Goal: Task Accomplishment & Management: Use online tool/utility

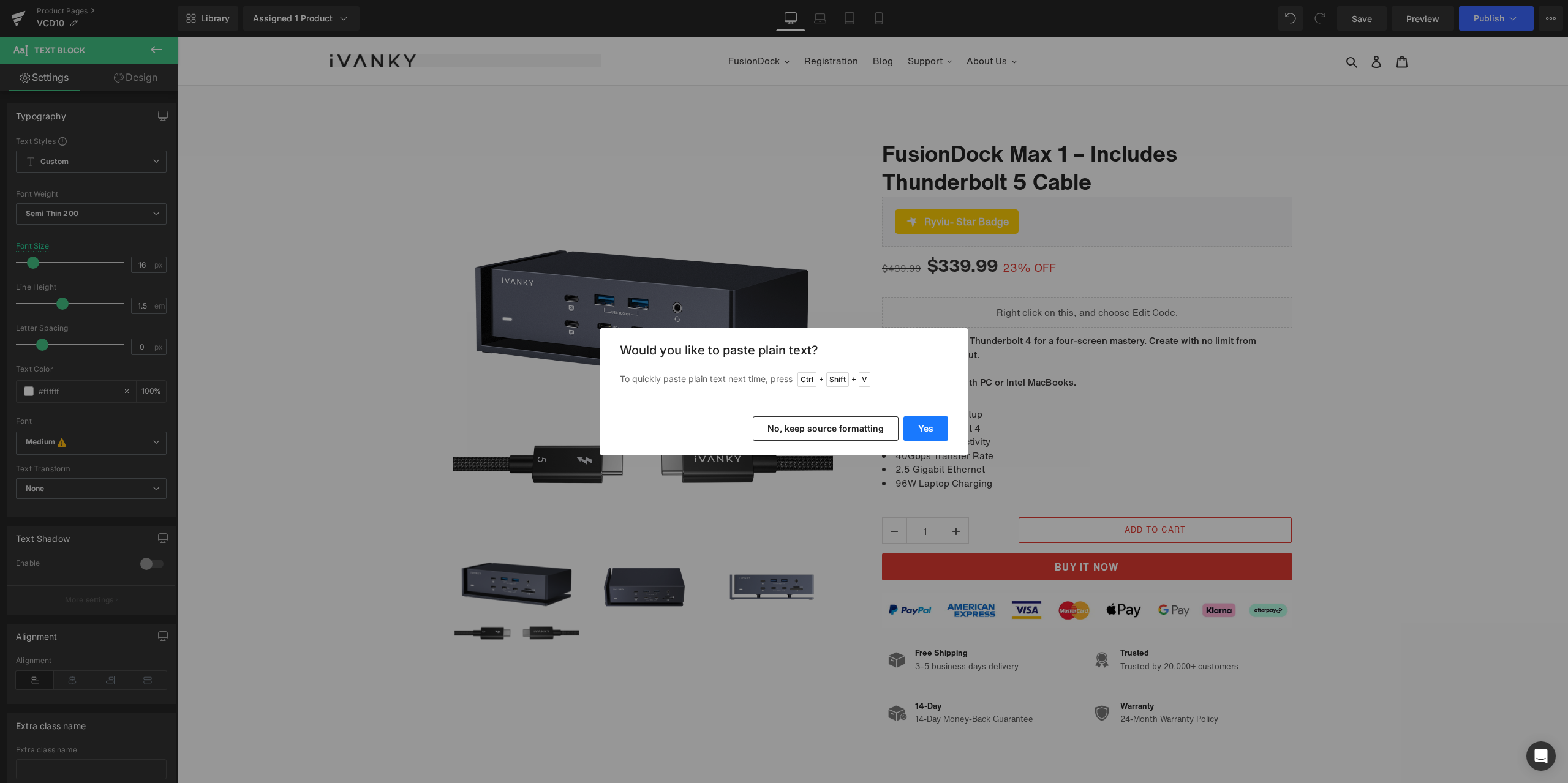
click at [929, 429] on button "Yes" at bounding box center [926, 429] width 45 height 25
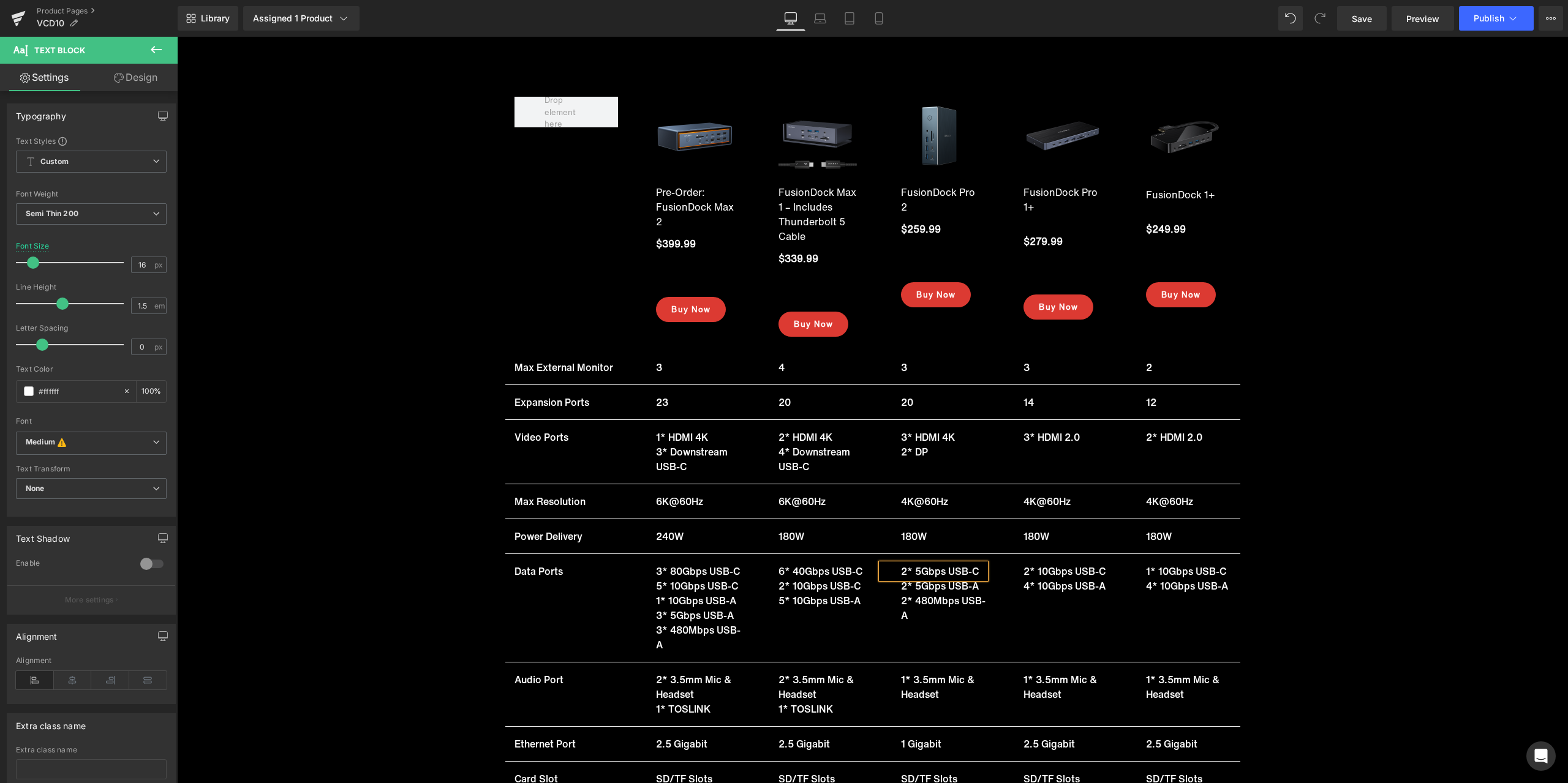
scroll to position [12804, 0]
click at [952, 600] on icon at bounding box center [954, 601] width 7 height 7
click at [928, 600] on span "2* 5Gbps USB-A" at bounding box center [940, 601] width 78 height 15
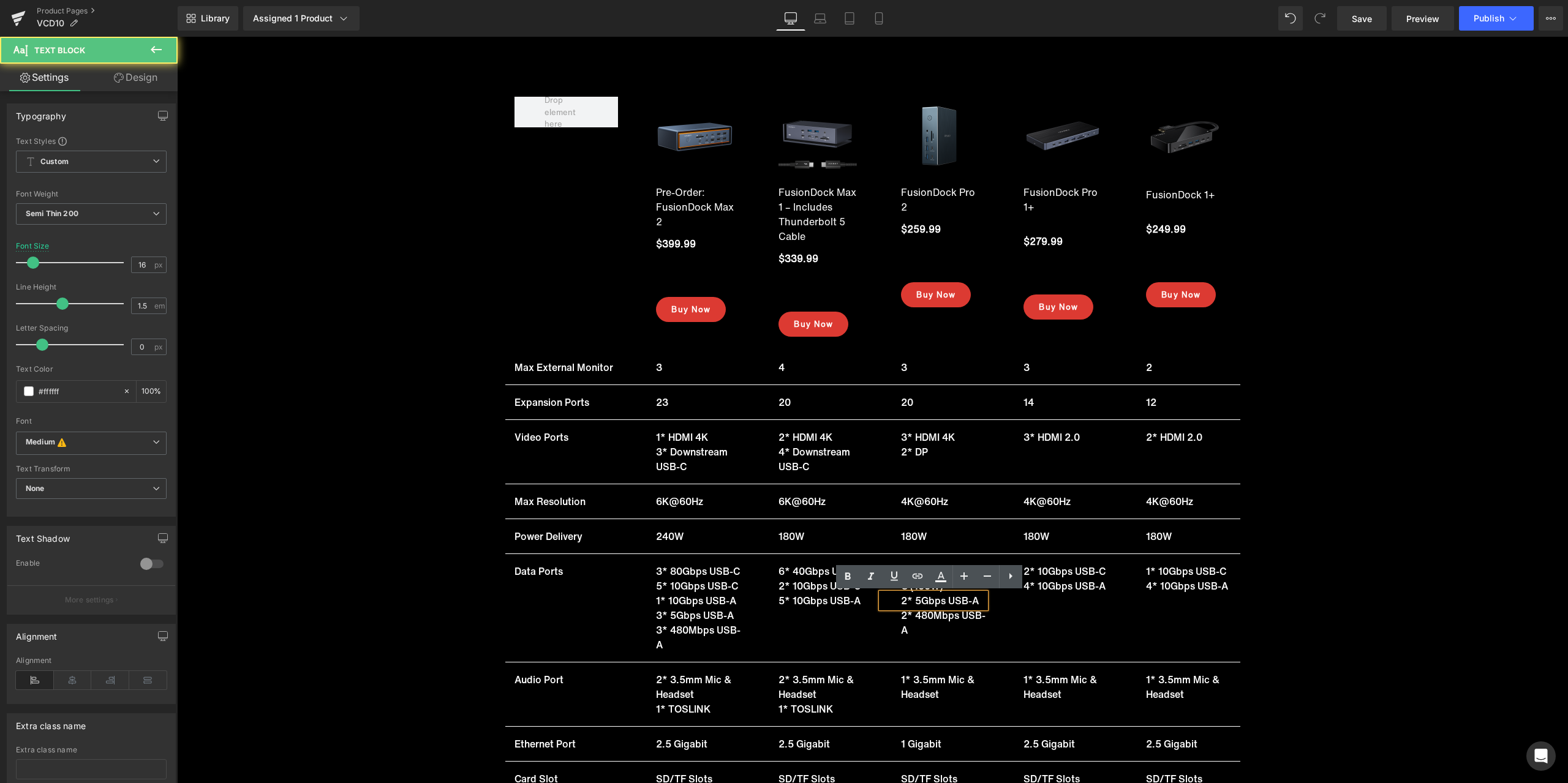
click at [917, 600] on span "2* 5Gbps USB-A" at bounding box center [940, 601] width 78 height 15
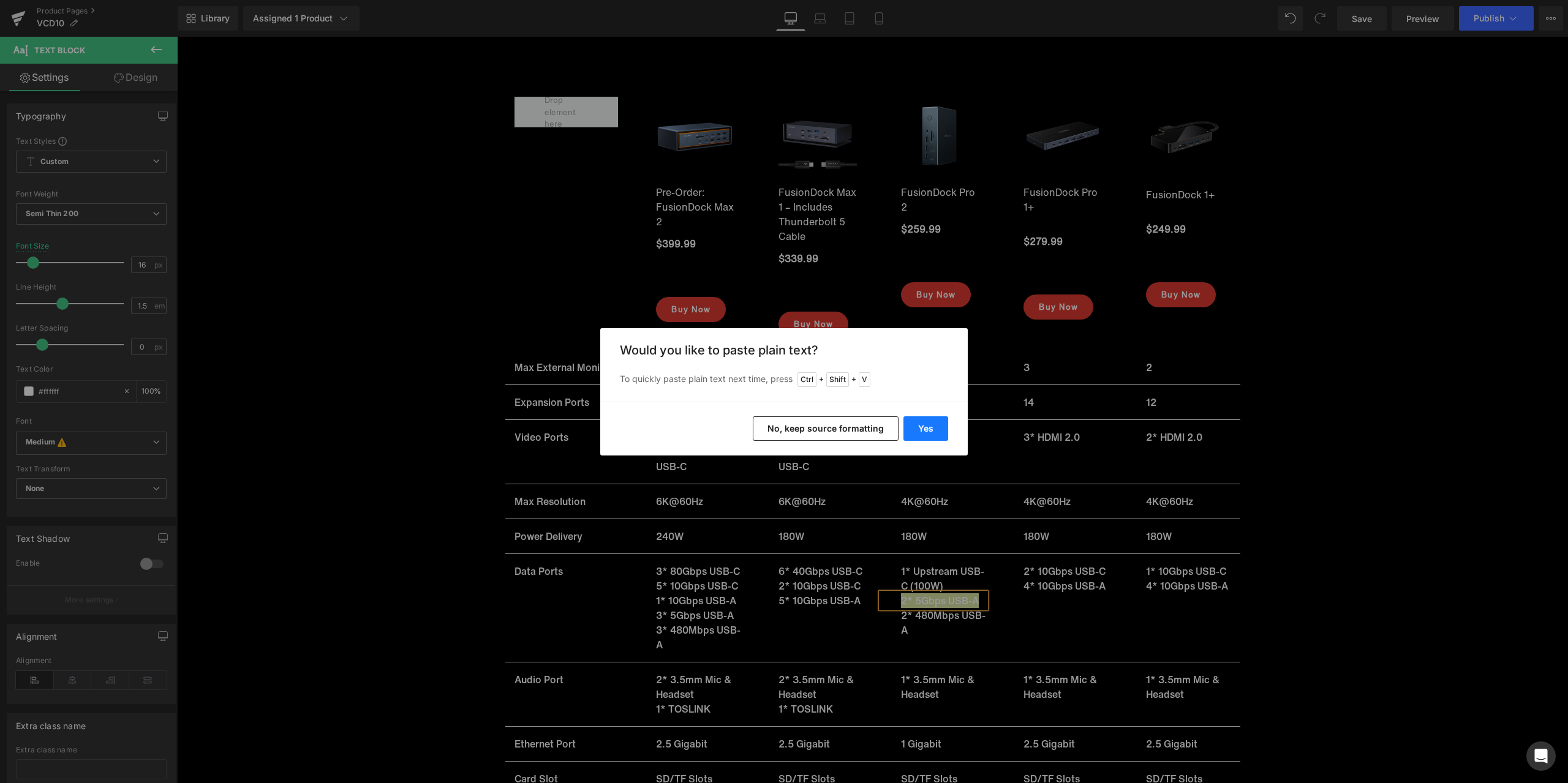
click at [928, 428] on button "Yes" at bounding box center [926, 429] width 45 height 25
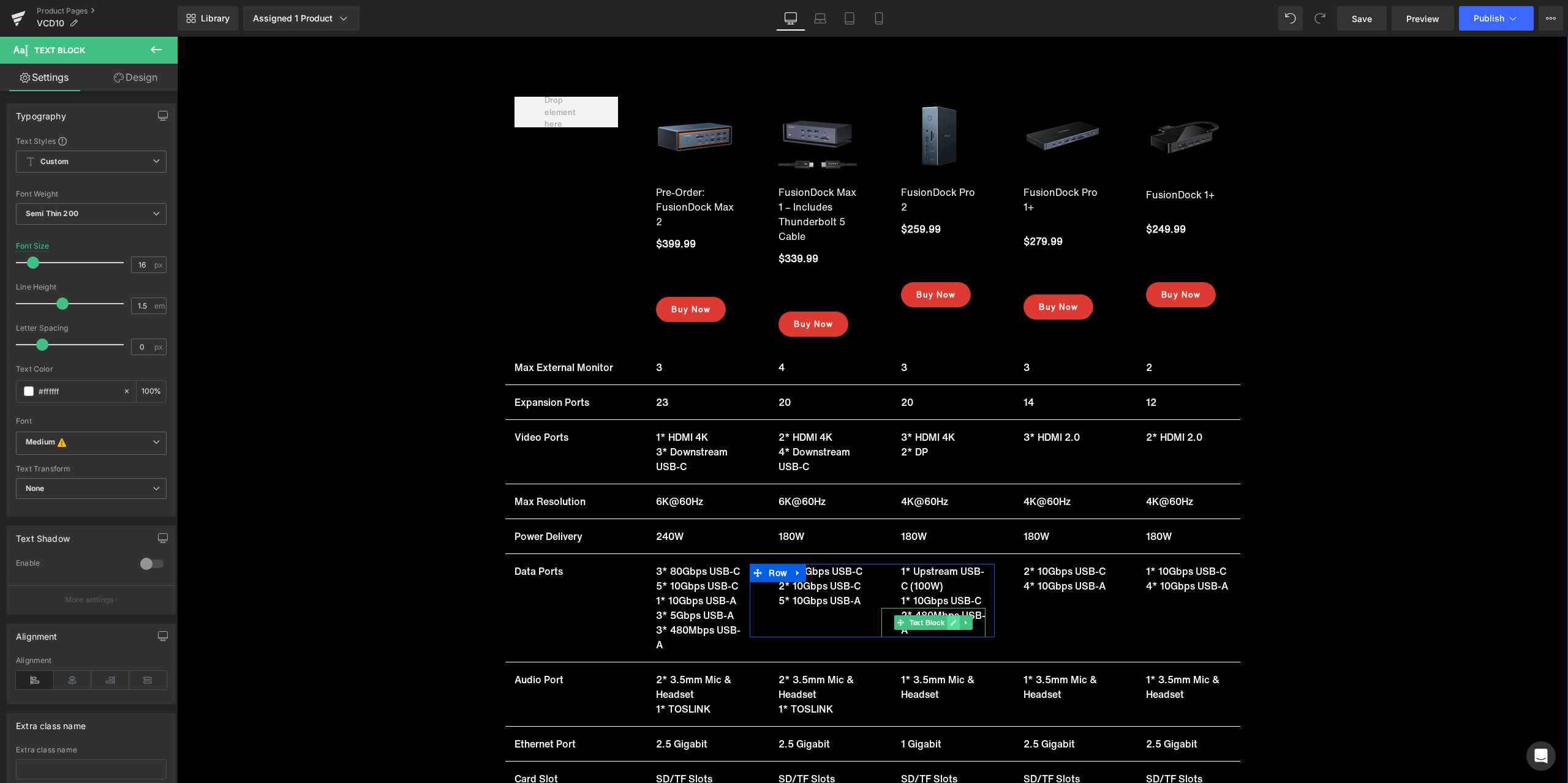
click at [950, 621] on icon at bounding box center [954, 623] width 7 height 7
click at [934, 619] on span "2* 480Mbps USB-A" at bounding box center [943, 623] width 85 height 30
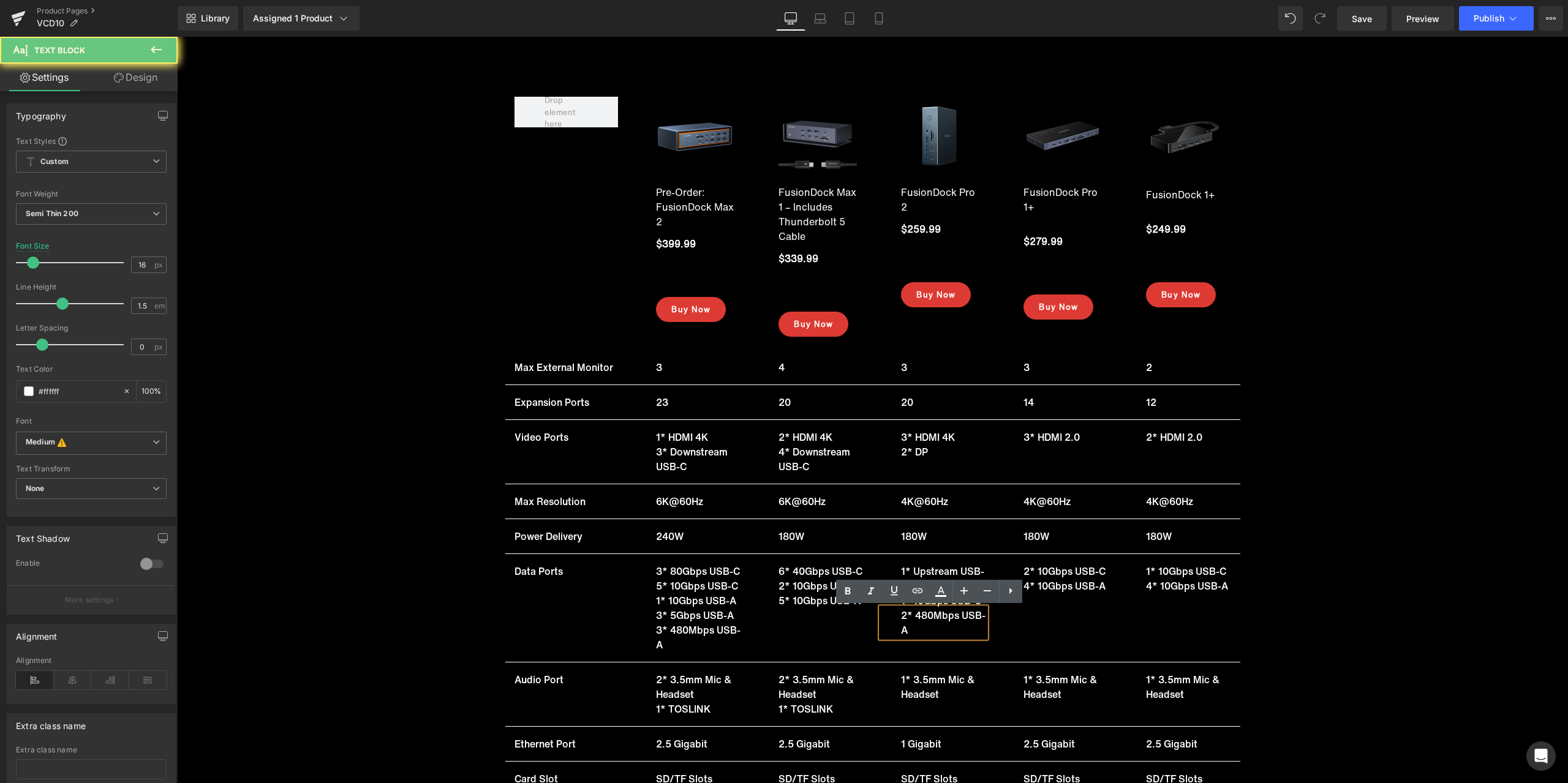
click at [922, 615] on span "2* 480Mbps USB-A" at bounding box center [943, 623] width 85 height 30
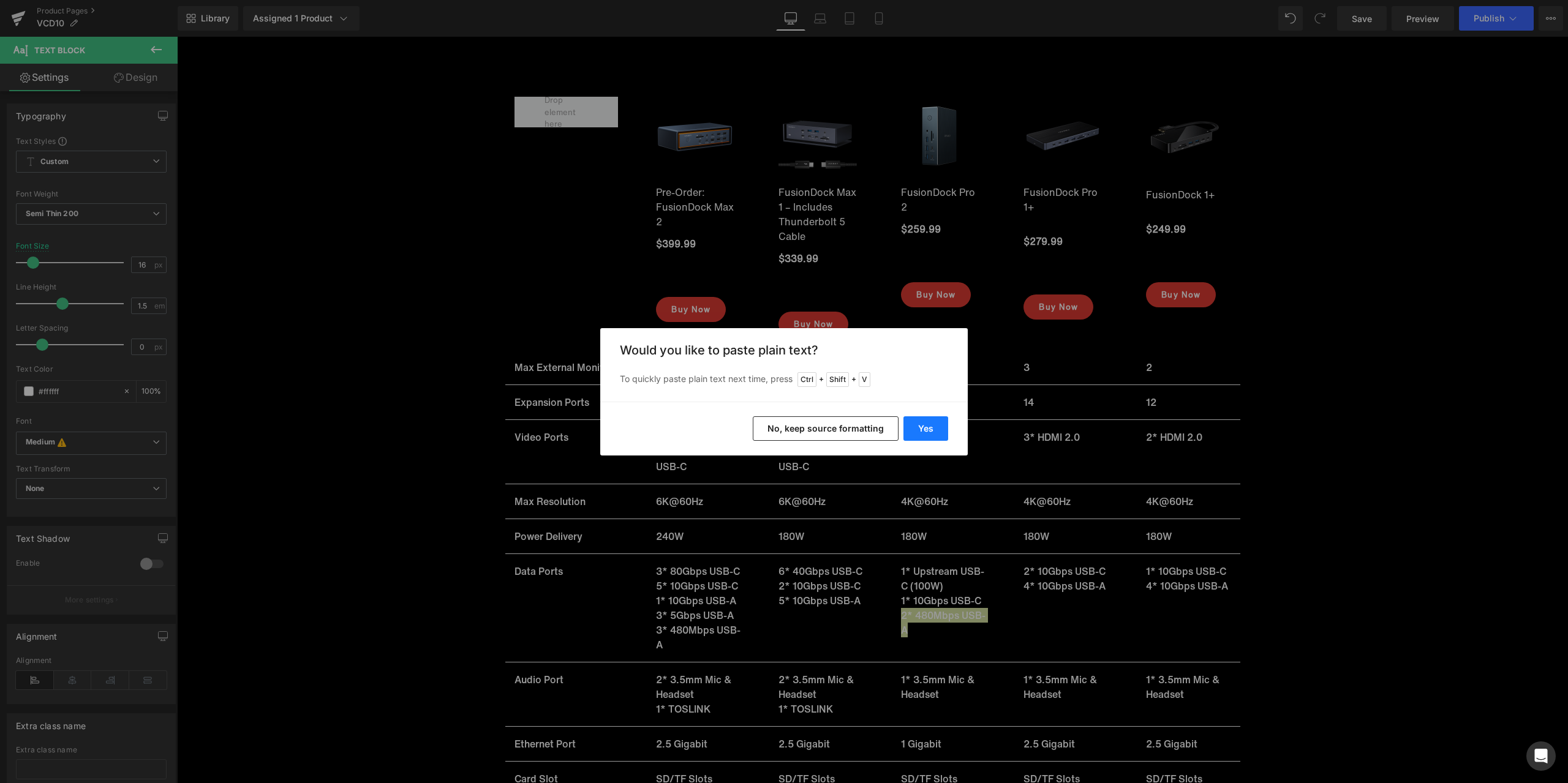
click at [925, 435] on button "Yes" at bounding box center [926, 429] width 45 height 25
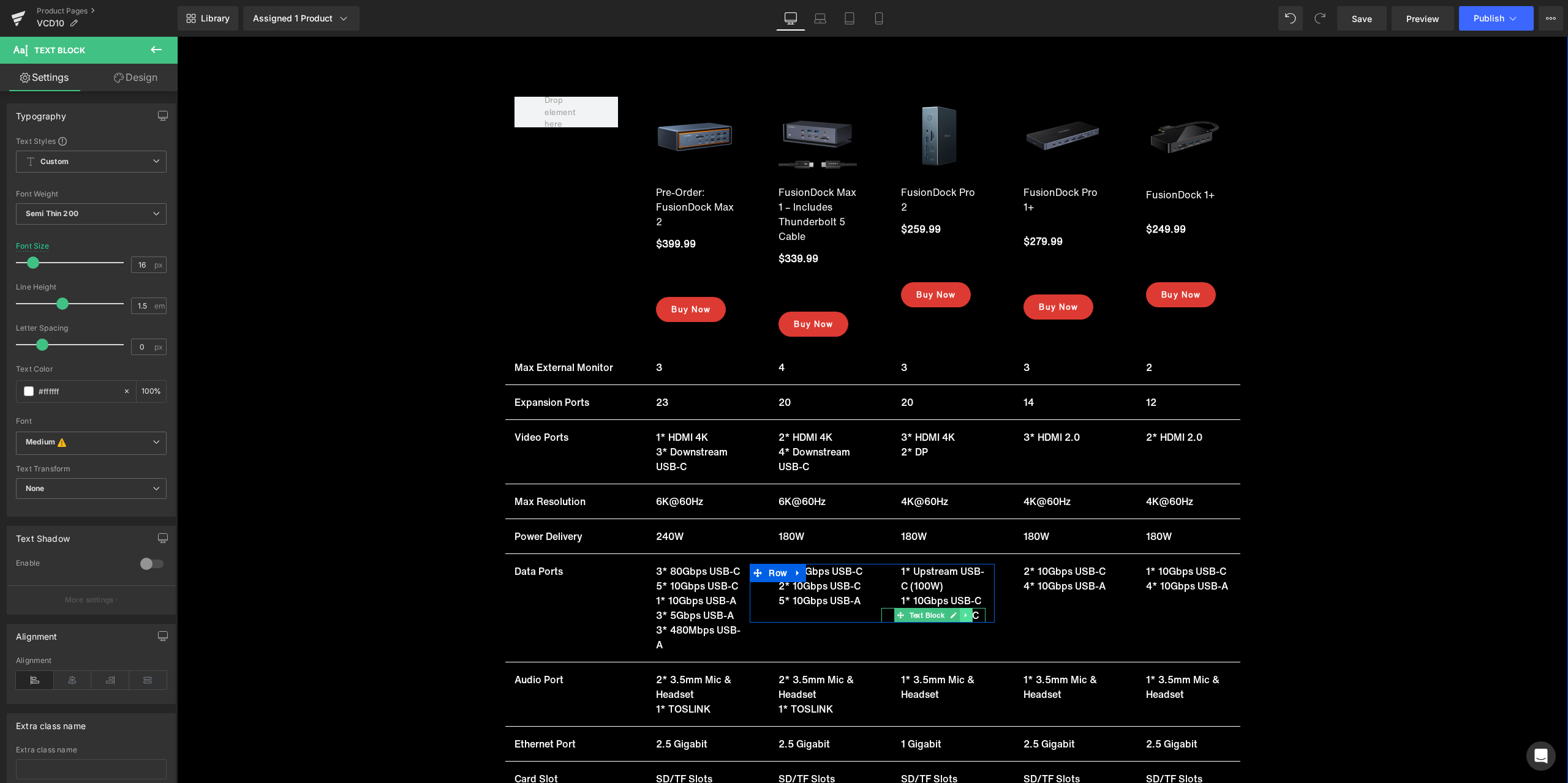
click at [964, 615] on icon at bounding box center [967, 615] width 7 height 7
click at [957, 615] on icon at bounding box center [960, 615] width 7 height 7
click at [950, 627] on icon at bounding box center [954, 630] width 7 height 7
click at [932, 628] on p "2* 5Gbps USB-C" at bounding box center [943, 630] width 85 height 15
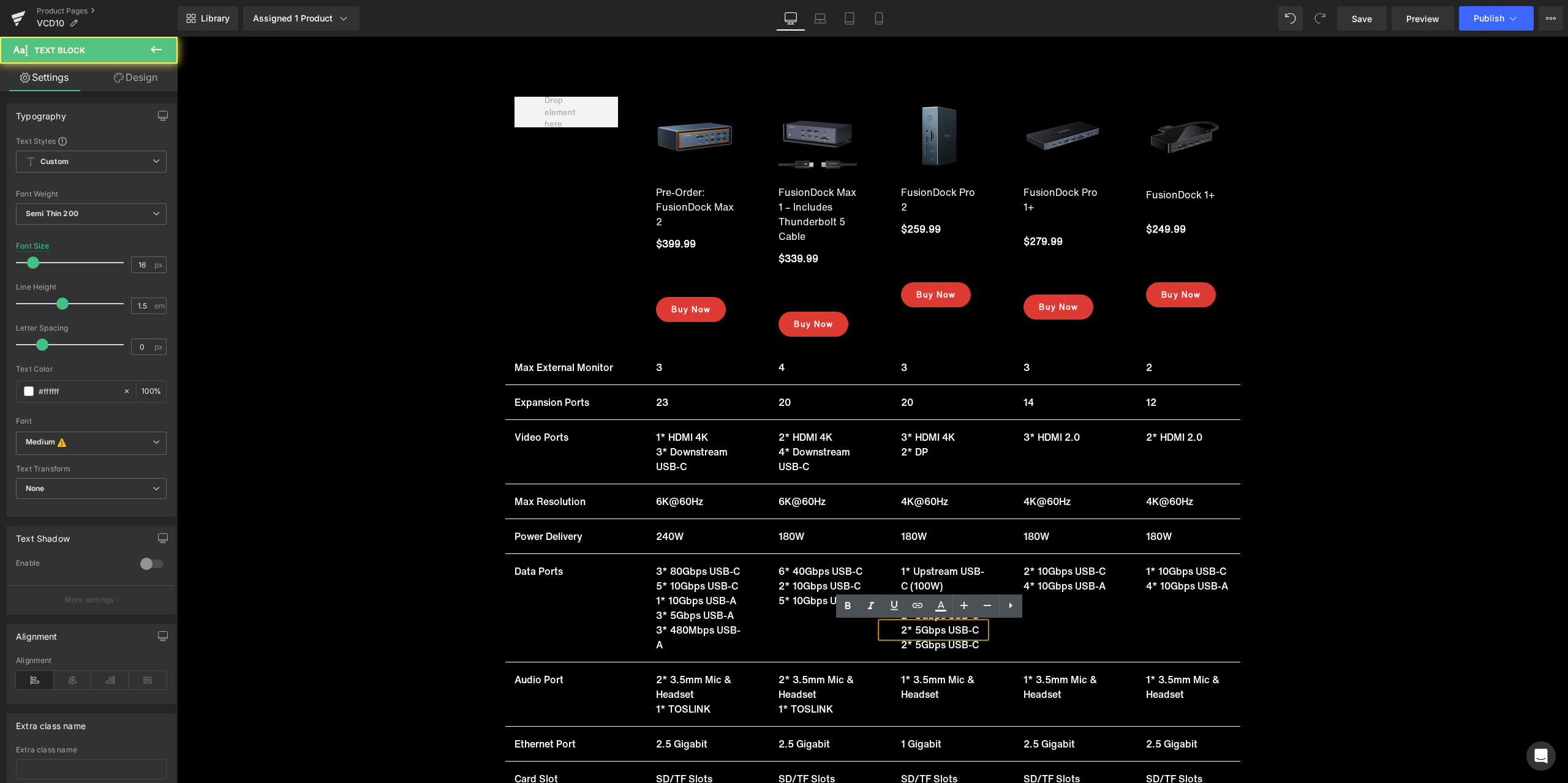
click at [919, 629] on p "2* 5Gbps USB-C" at bounding box center [943, 630] width 85 height 15
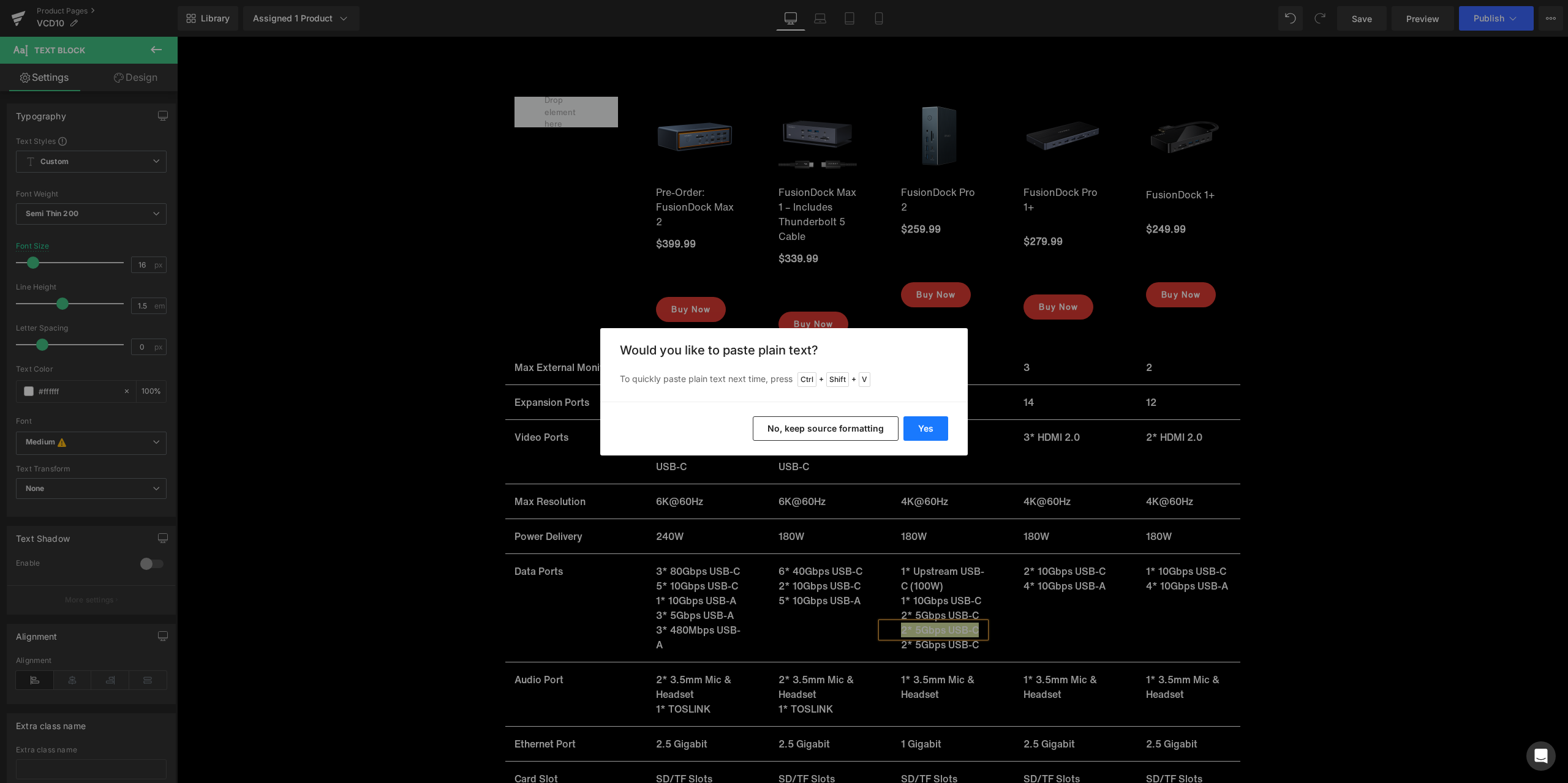
click at [931, 429] on button "Yes" at bounding box center [926, 429] width 45 height 25
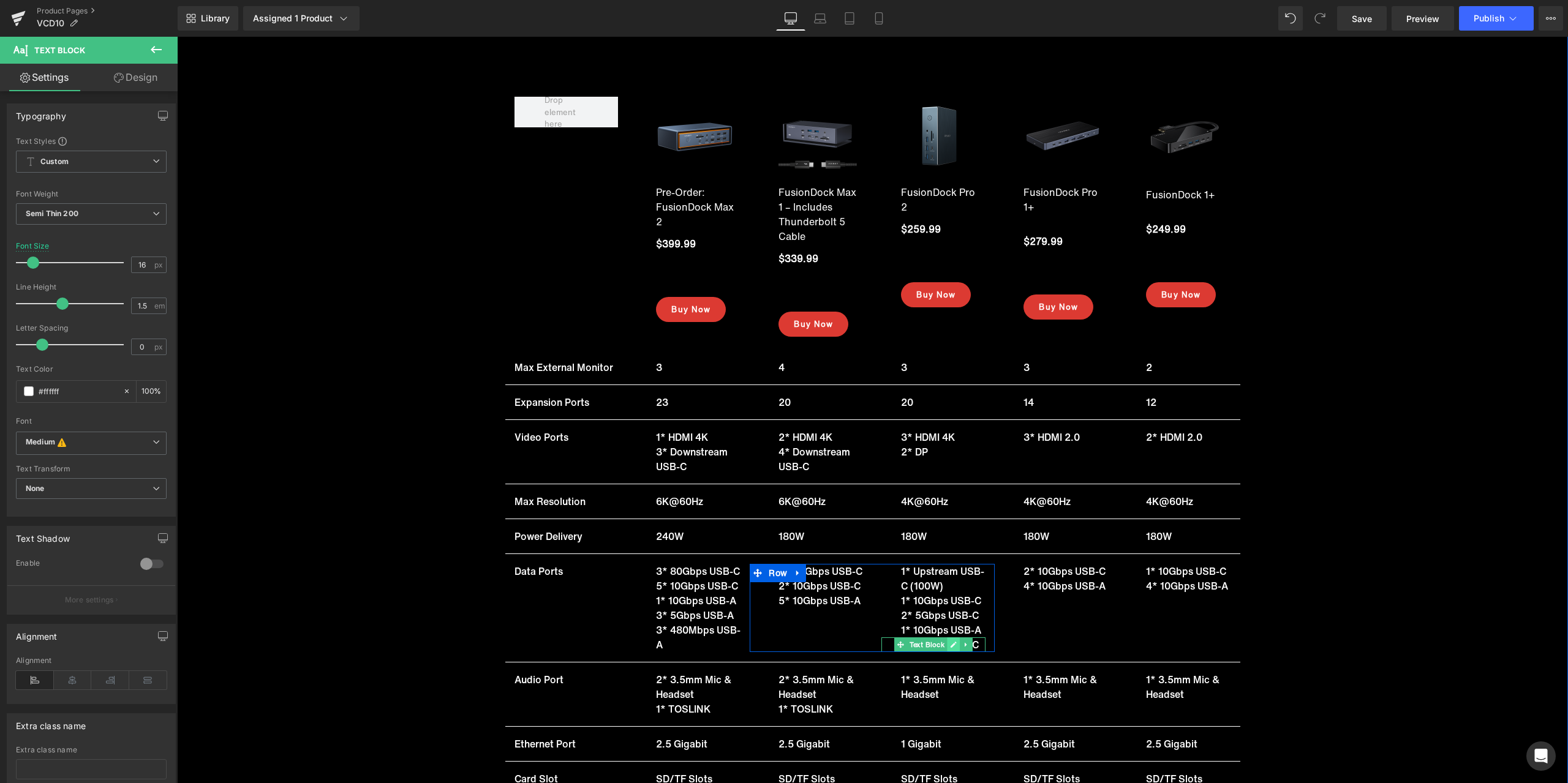
click at [954, 645] on link at bounding box center [954, 645] width 13 height 15
click at [943, 645] on p "2* 5Gbps USB-C" at bounding box center [943, 645] width 85 height 15
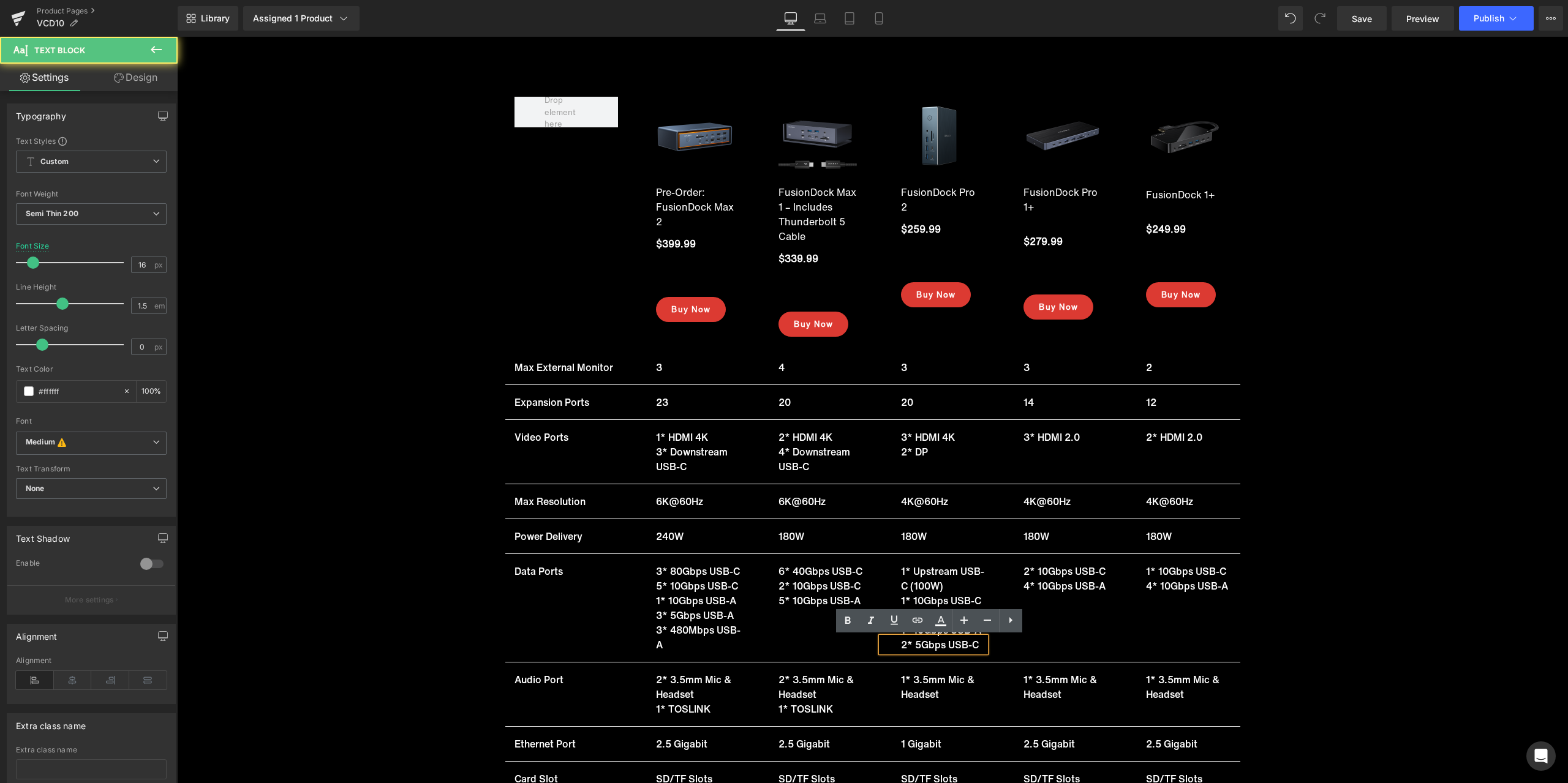
click at [933, 645] on p "2* 5Gbps USB-C" at bounding box center [943, 645] width 85 height 15
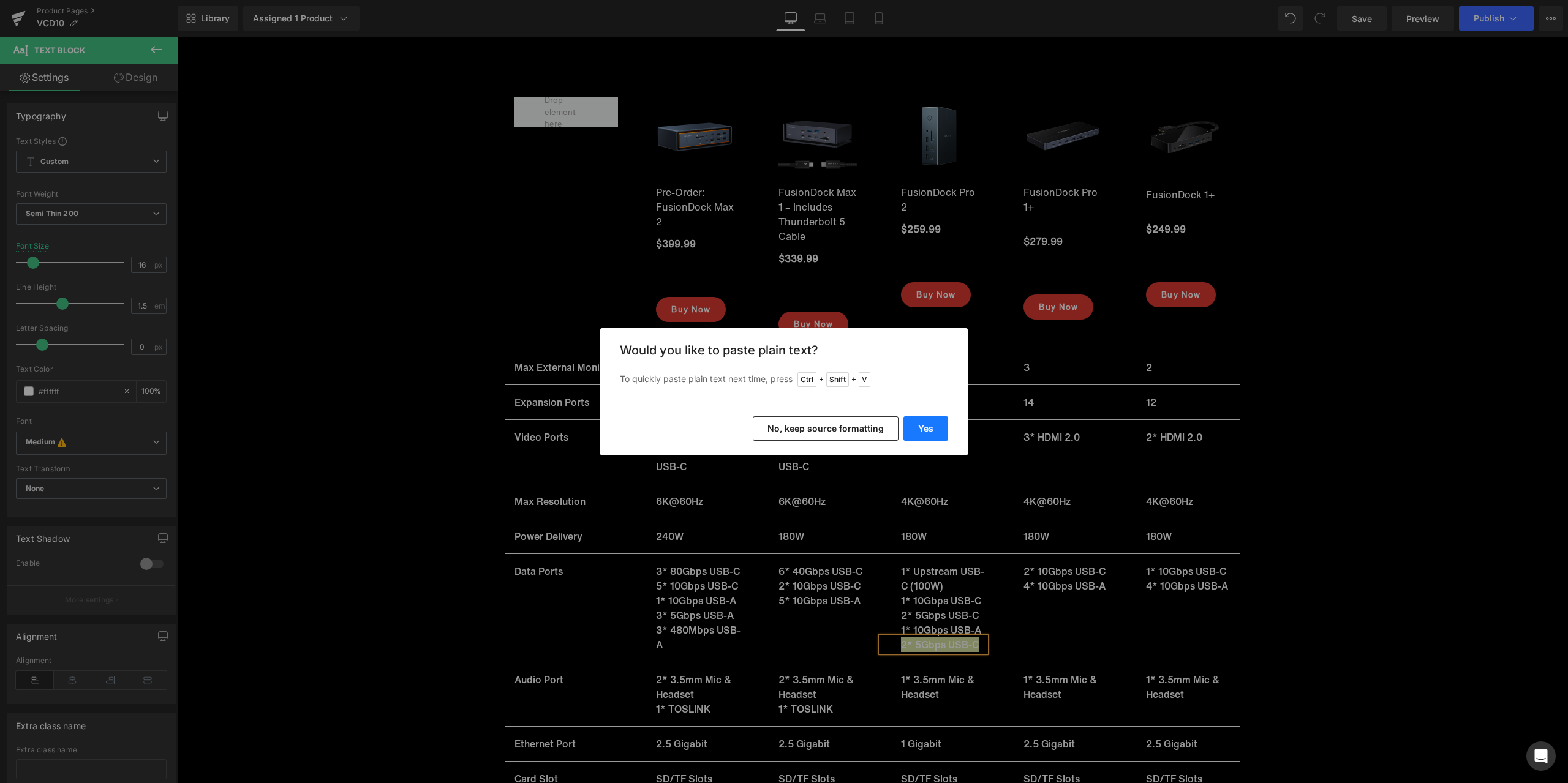
click at [928, 437] on button "Yes" at bounding box center [926, 429] width 45 height 25
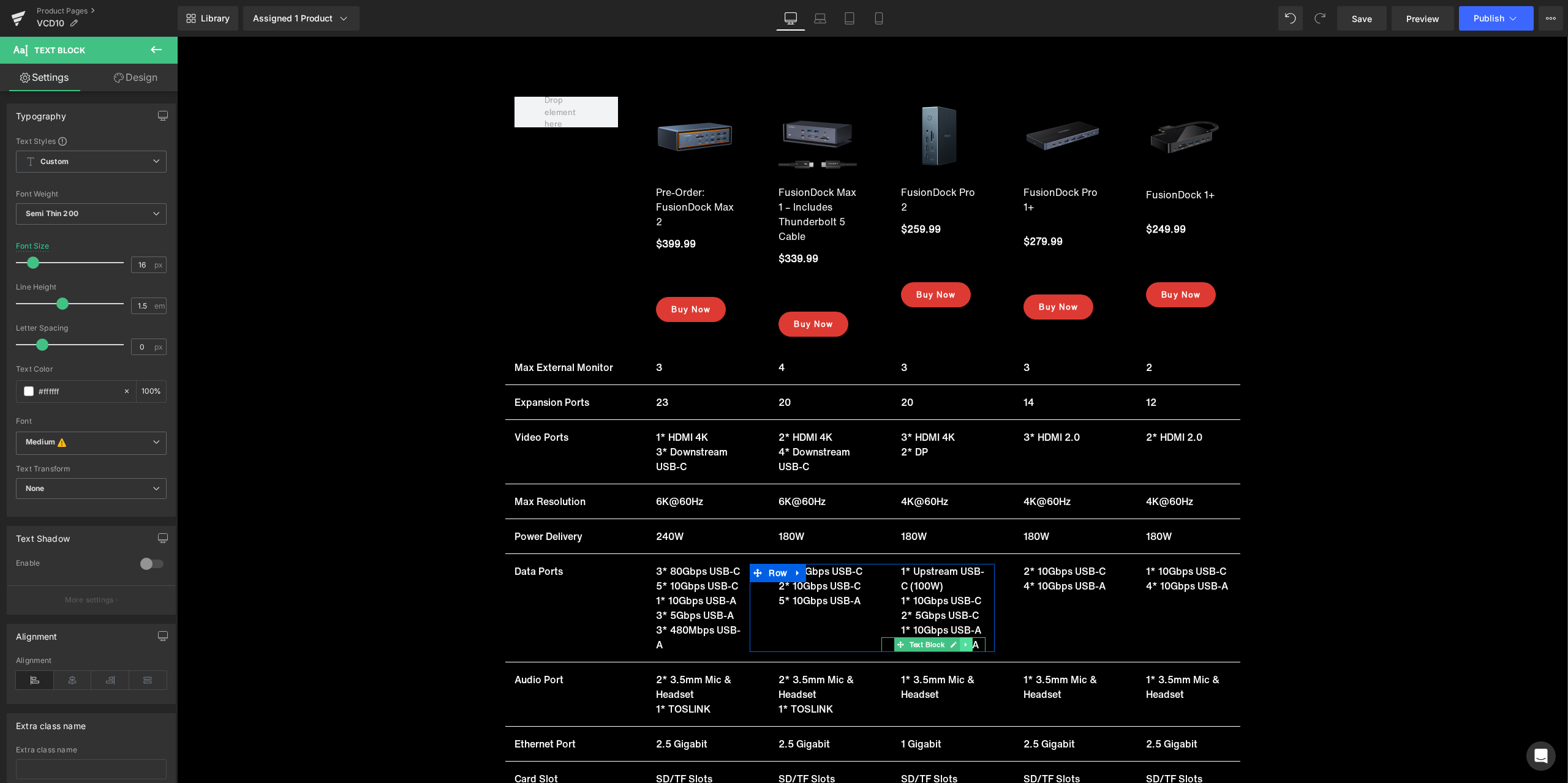
click at [963, 643] on icon at bounding box center [967, 644] width 7 height 7
click at [958, 643] on icon at bounding box center [960, 645] width 7 height 7
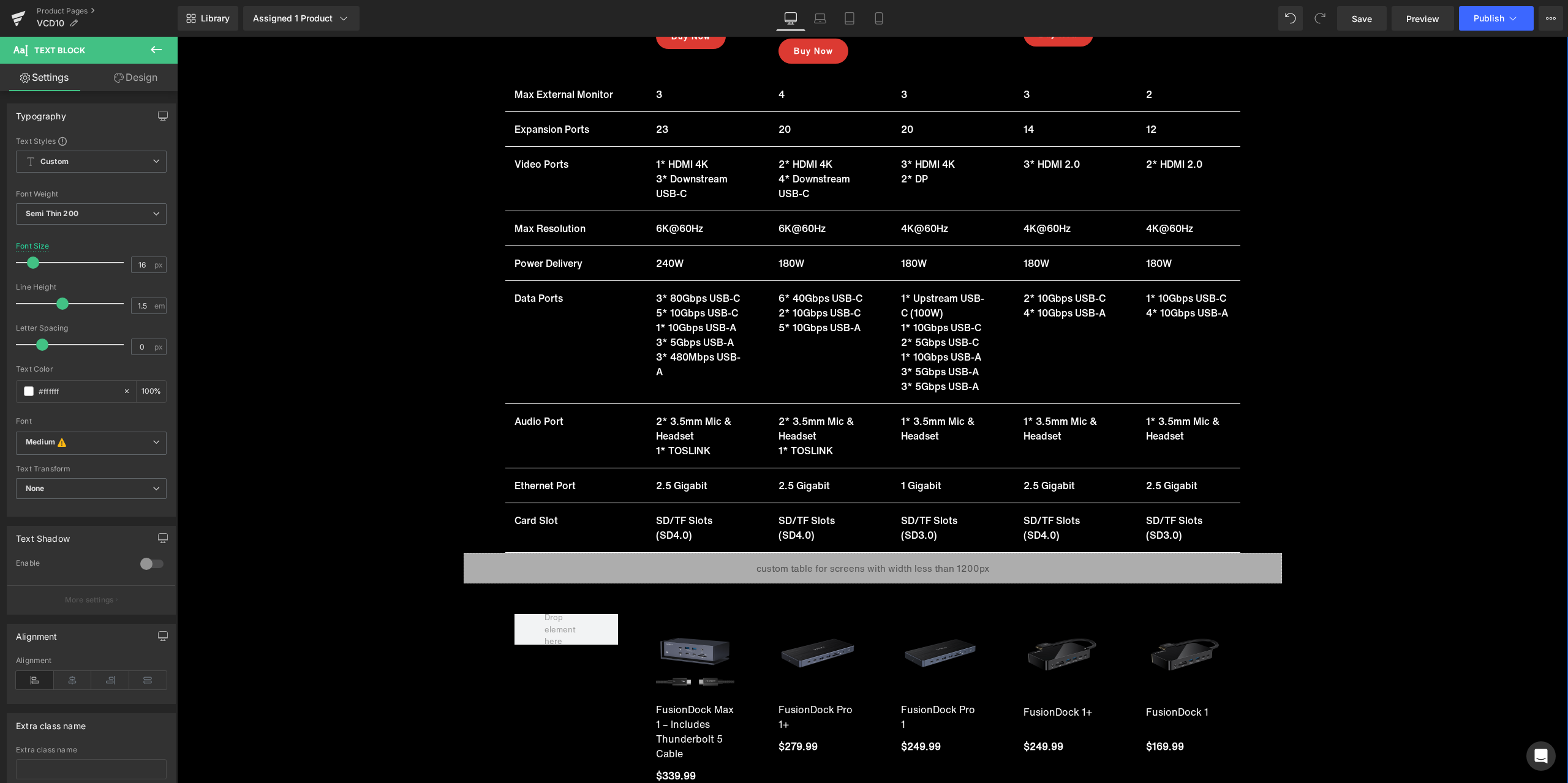
scroll to position [13003, 0]
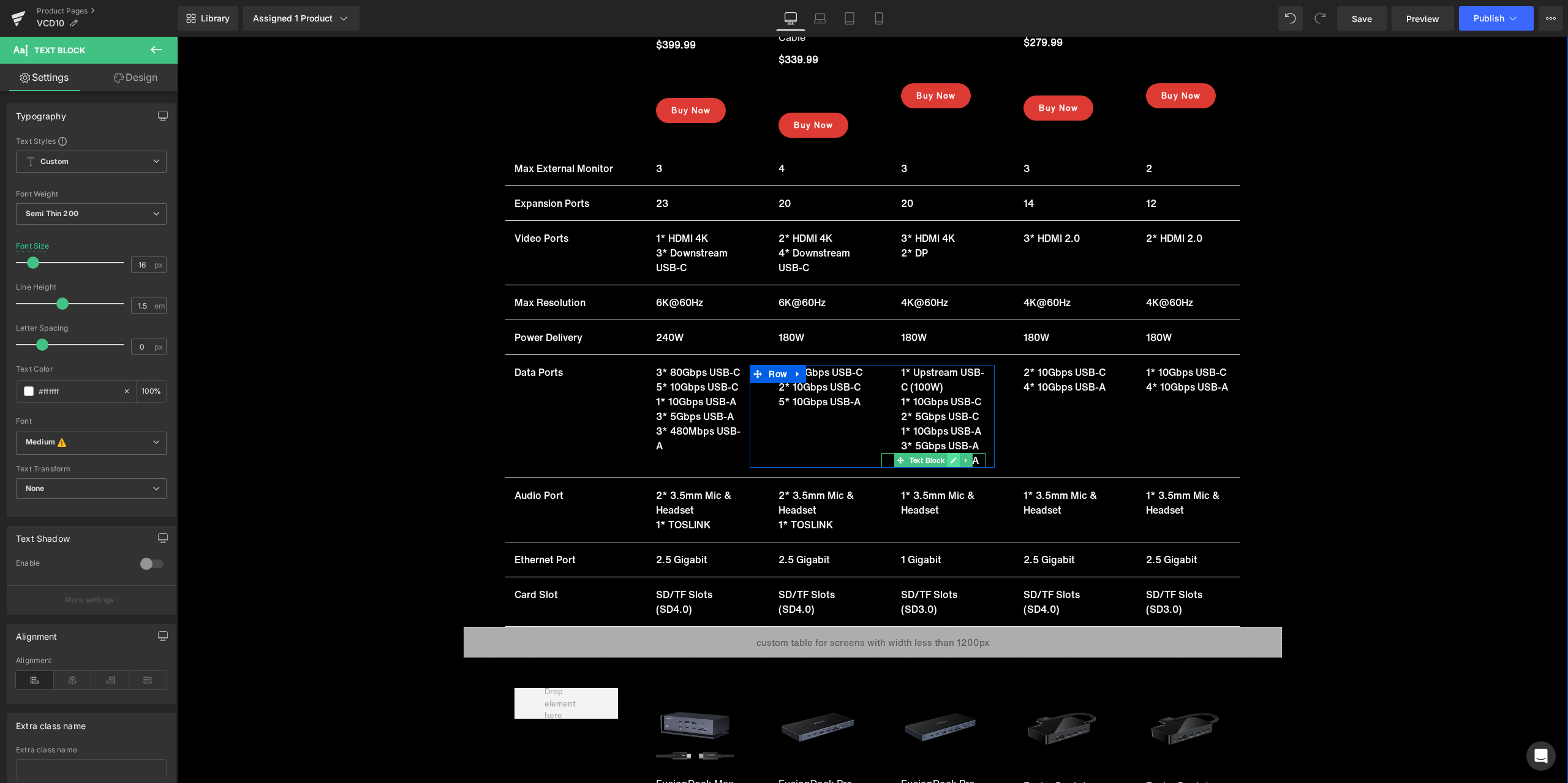
click at [951, 462] on icon at bounding box center [954, 460] width 7 height 7
click at [929, 462] on p "3* 5Gbps USB-A" at bounding box center [943, 460] width 85 height 15
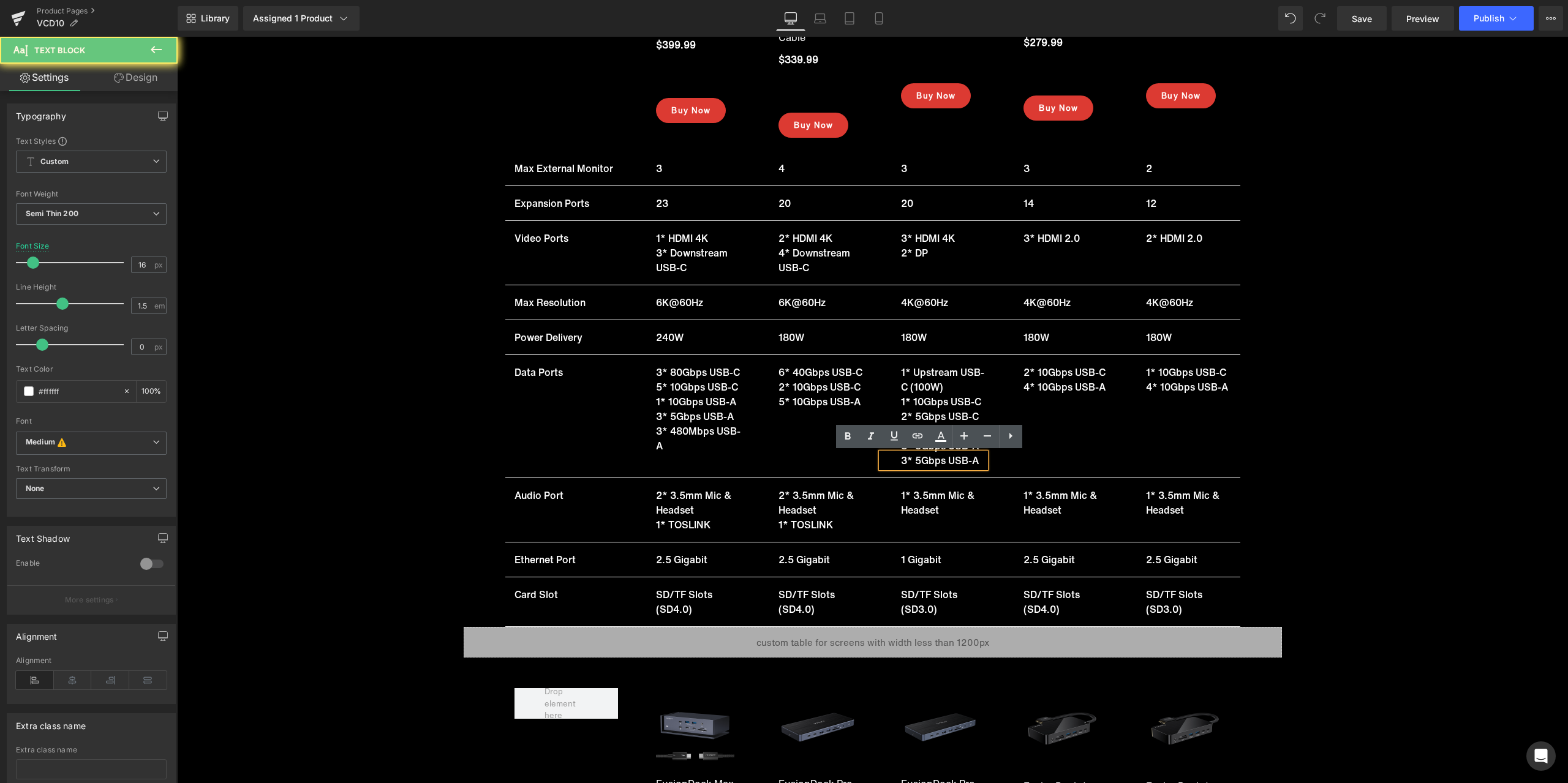
click at [918, 462] on p "3* 5Gbps USB-A" at bounding box center [943, 460] width 85 height 15
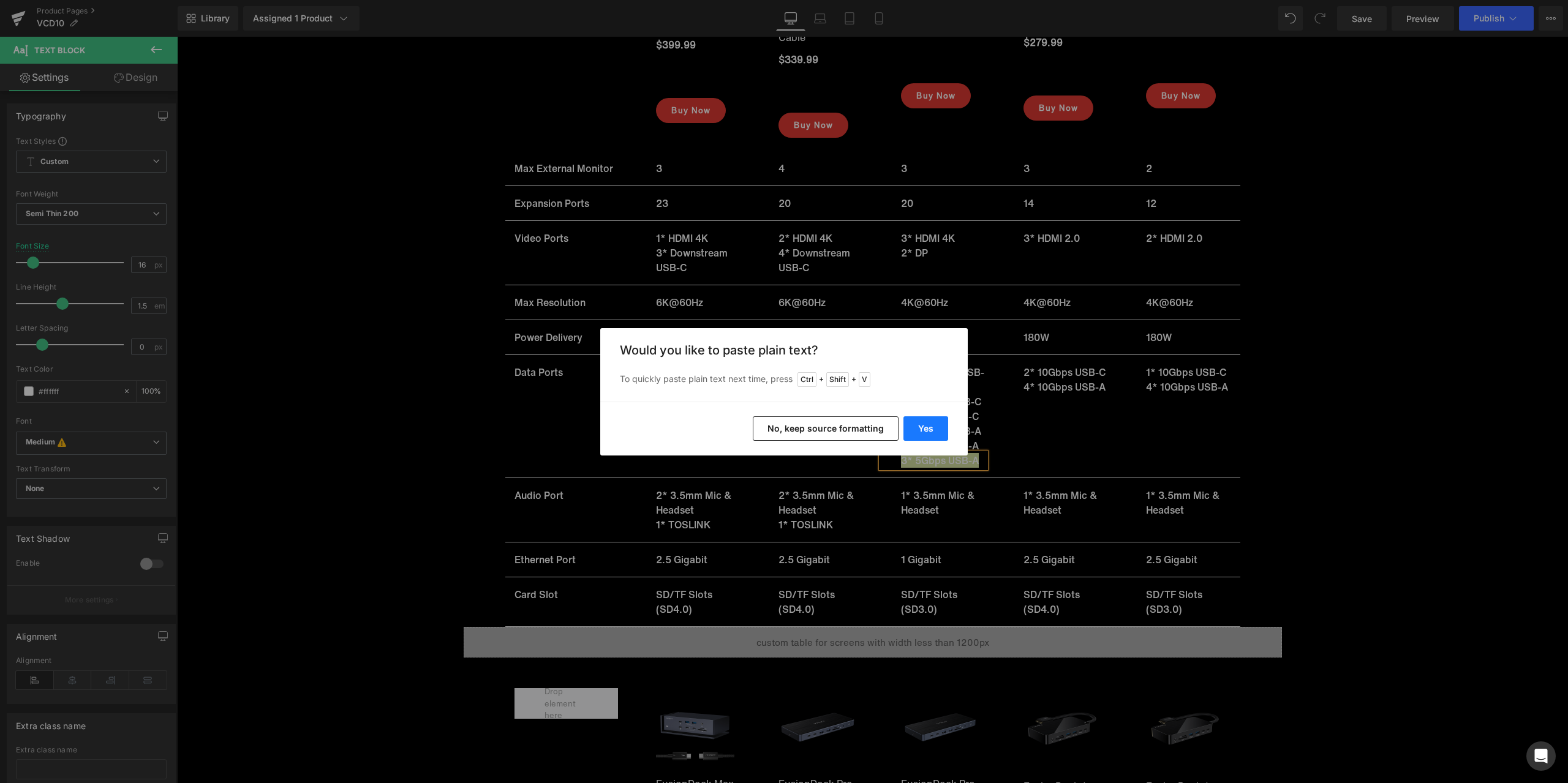
click at [920, 436] on button "Yes" at bounding box center [926, 429] width 45 height 25
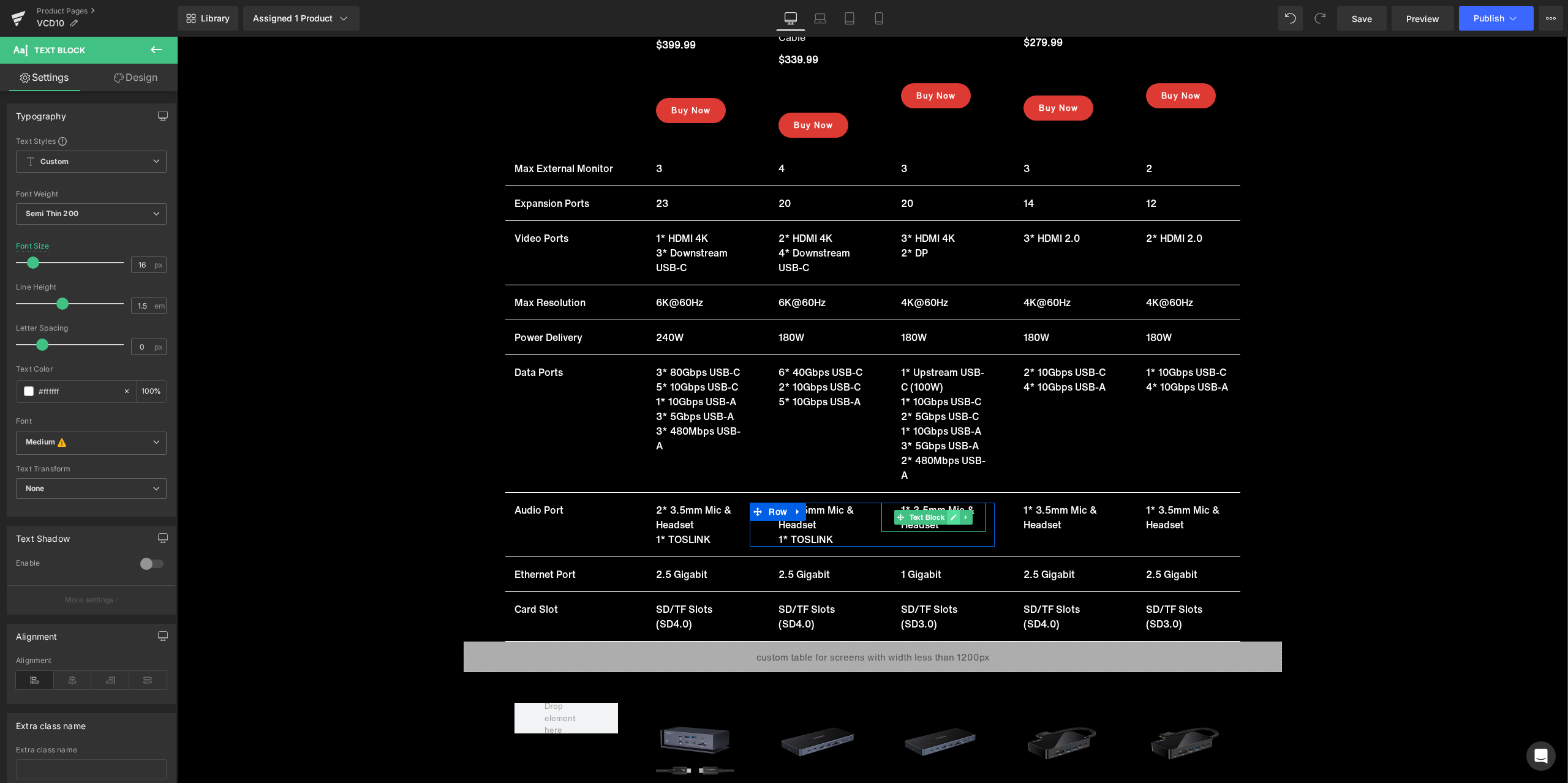
click at [950, 520] on icon at bounding box center [953, 517] width 6 height 6
click at [930, 521] on p "1* 3.5mm Mic & Headset" at bounding box center [943, 517] width 85 height 30
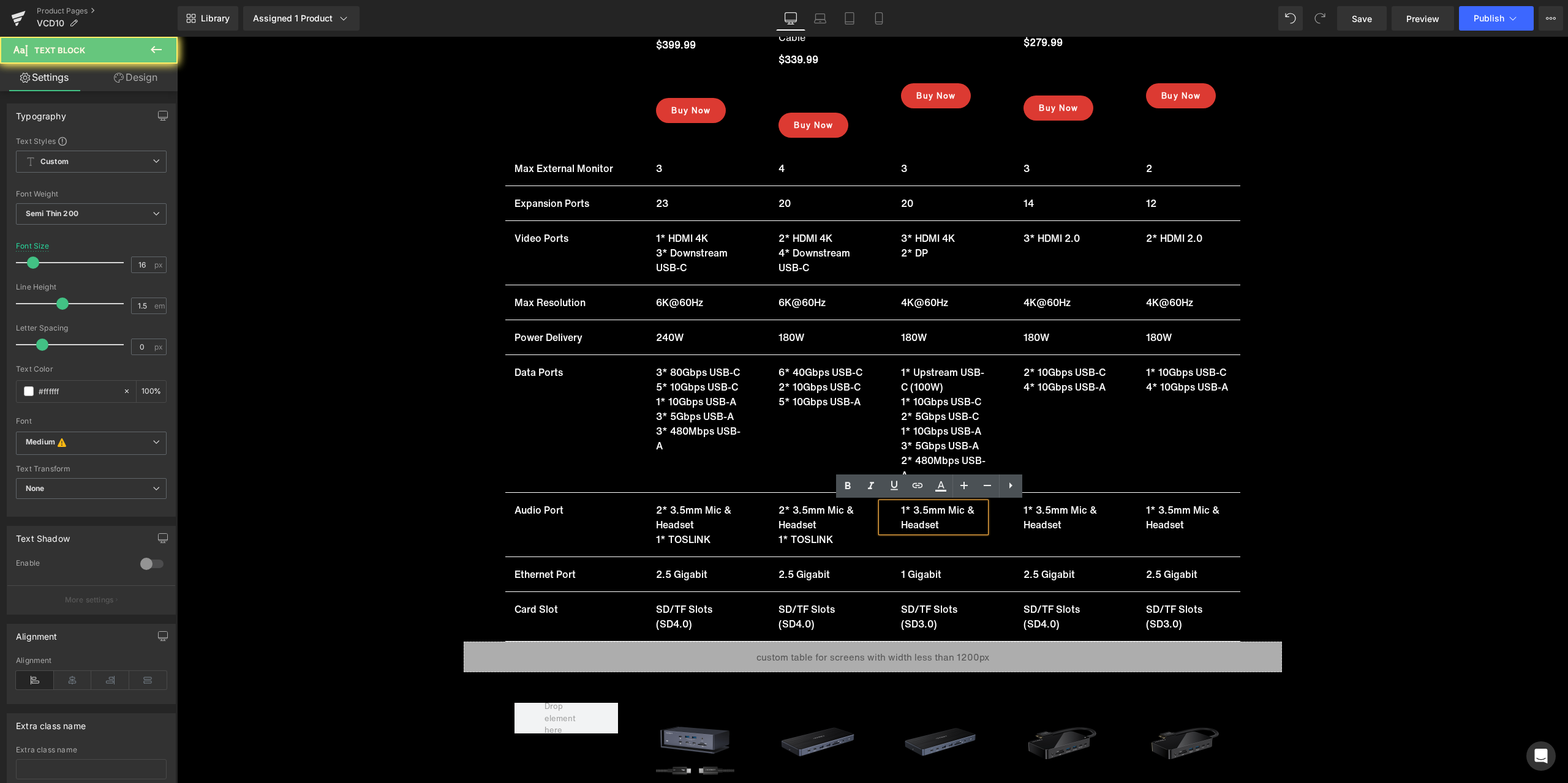
click at [918, 519] on p "1* 3.5mm Mic & Headset" at bounding box center [943, 517] width 85 height 30
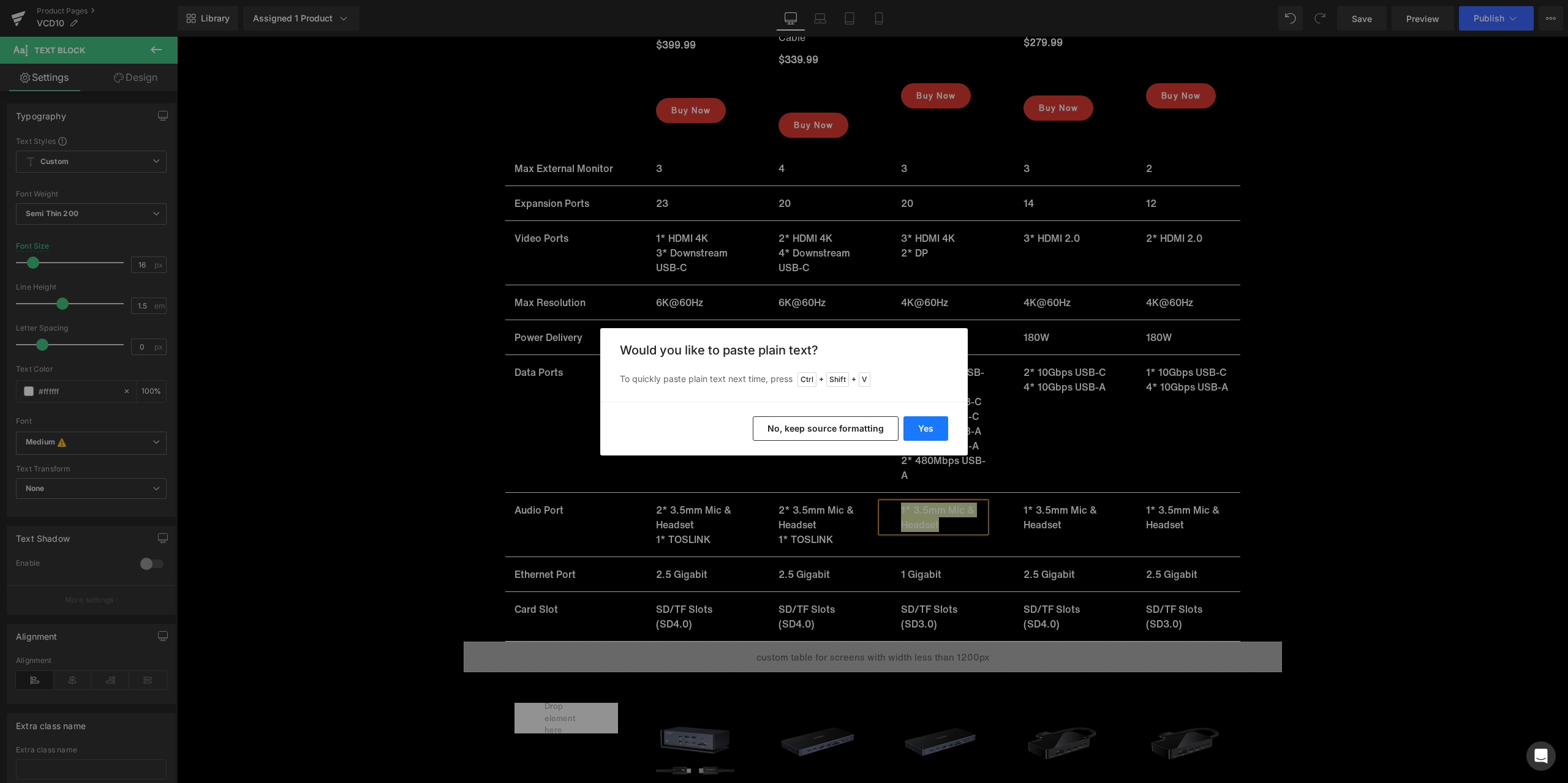
click at [930, 433] on button "Yes" at bounding box center [926, 429] width 45 height 25
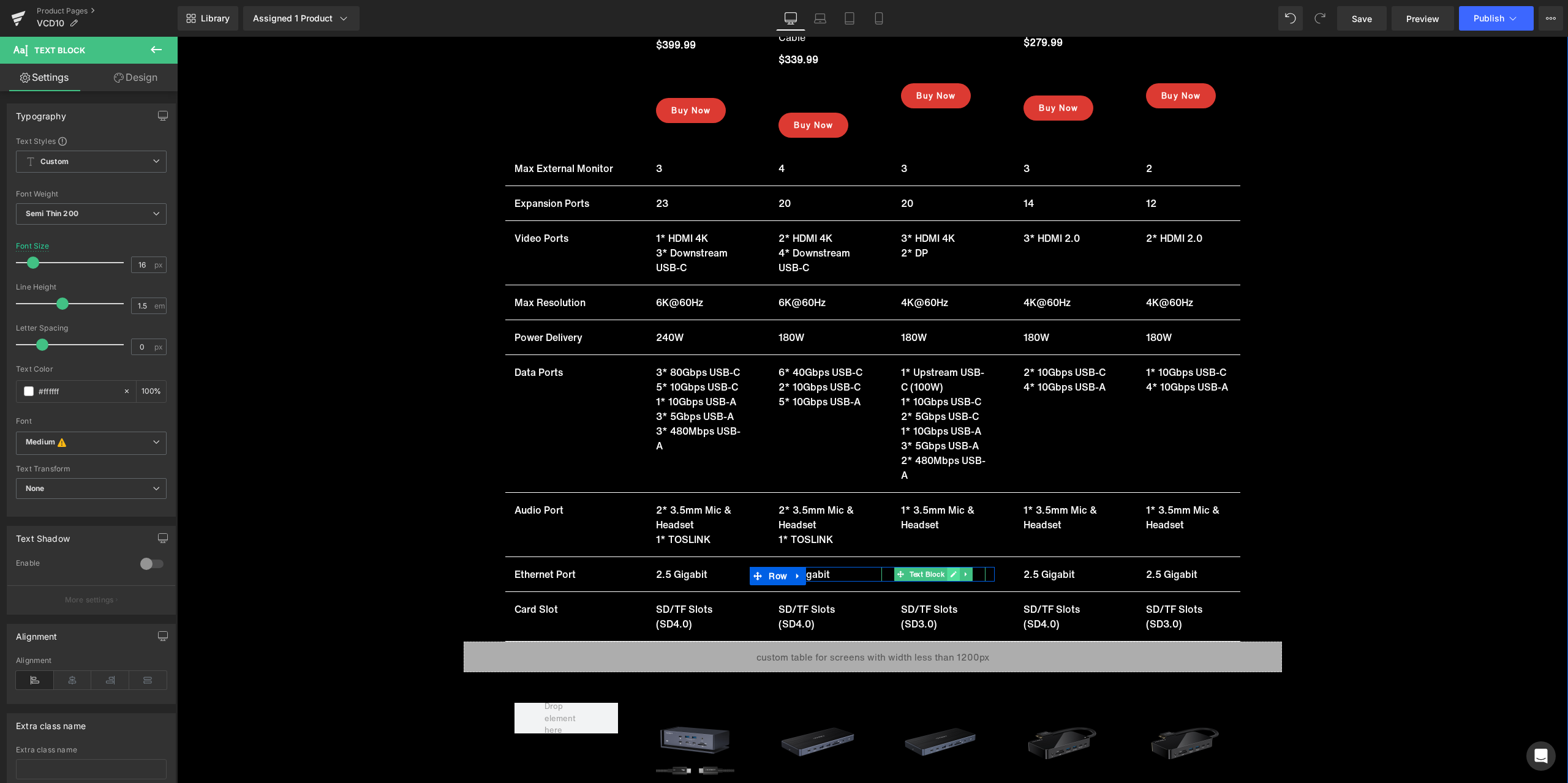
click at [950, 573] on icon at bounding box center [953, 574] width 6 height 6
click at [931, 575] on p "1 Gigabit" at bounding box center [943, 574] width 85 height 15
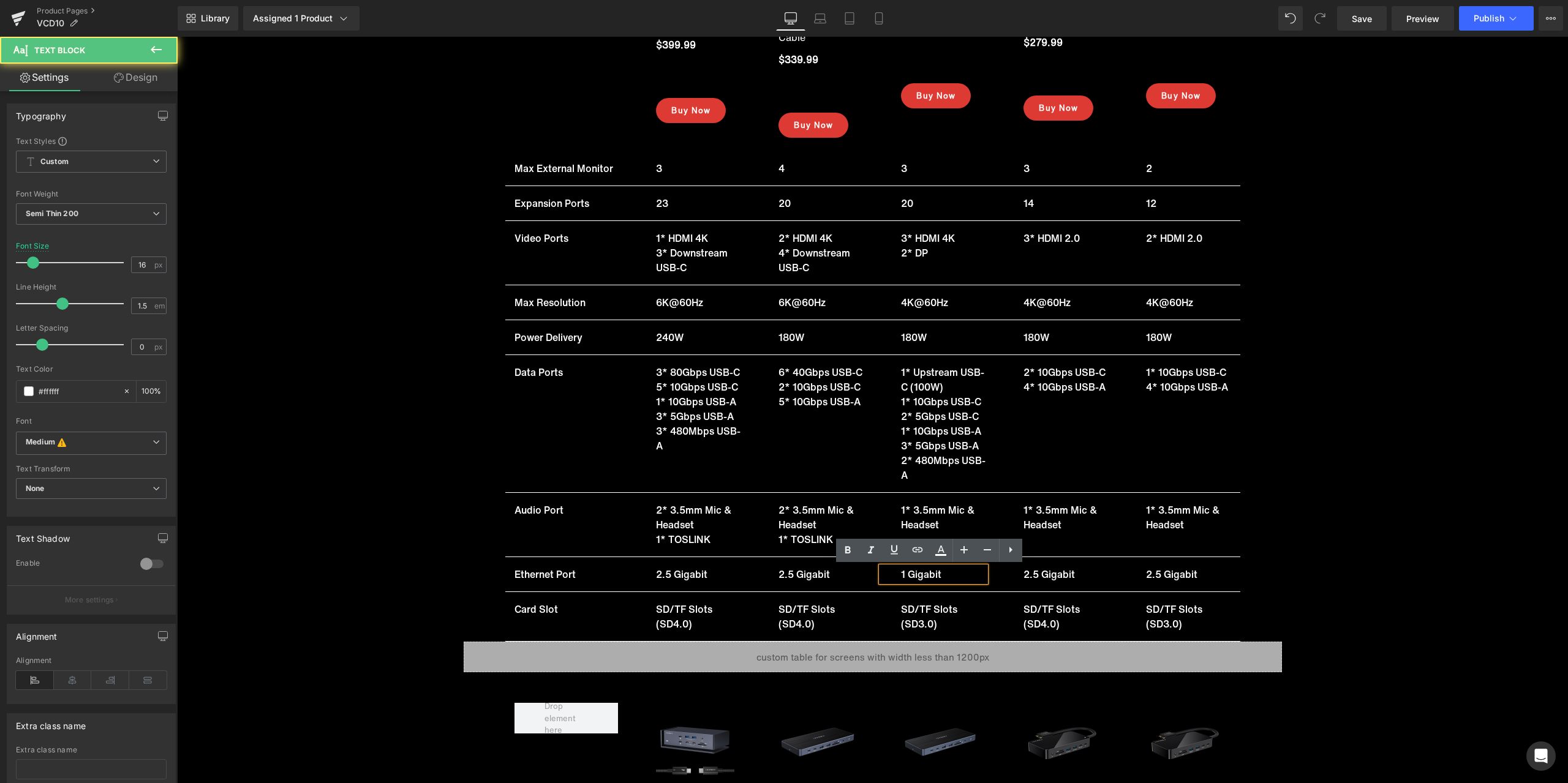
click at [914, 576] on p "1 Gigabit" at bounding box center [943, 574] width 85 height 15
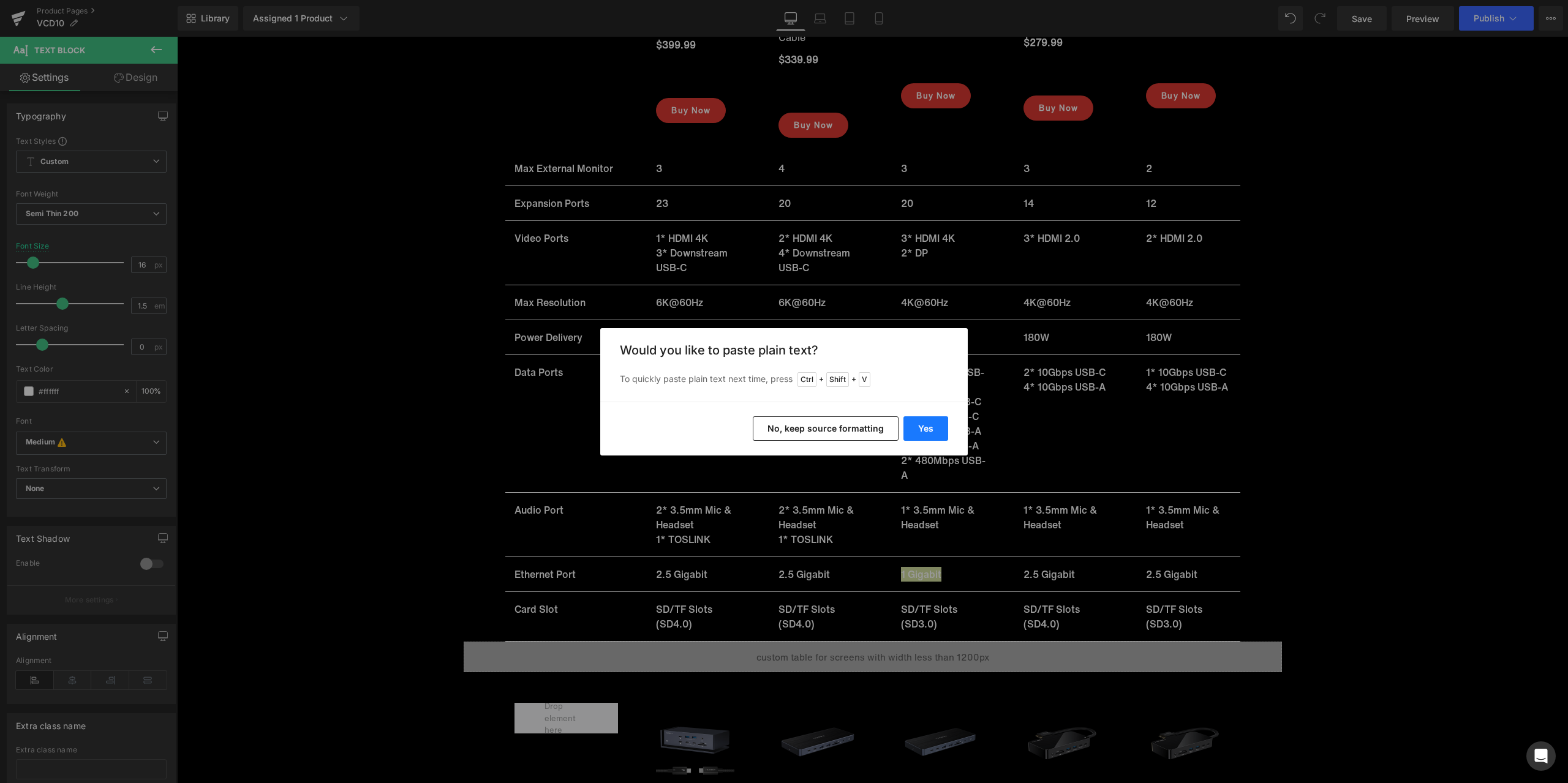
click at [928, 421] on button "Yes" at bounding box center [926, 429] width 45 height 25
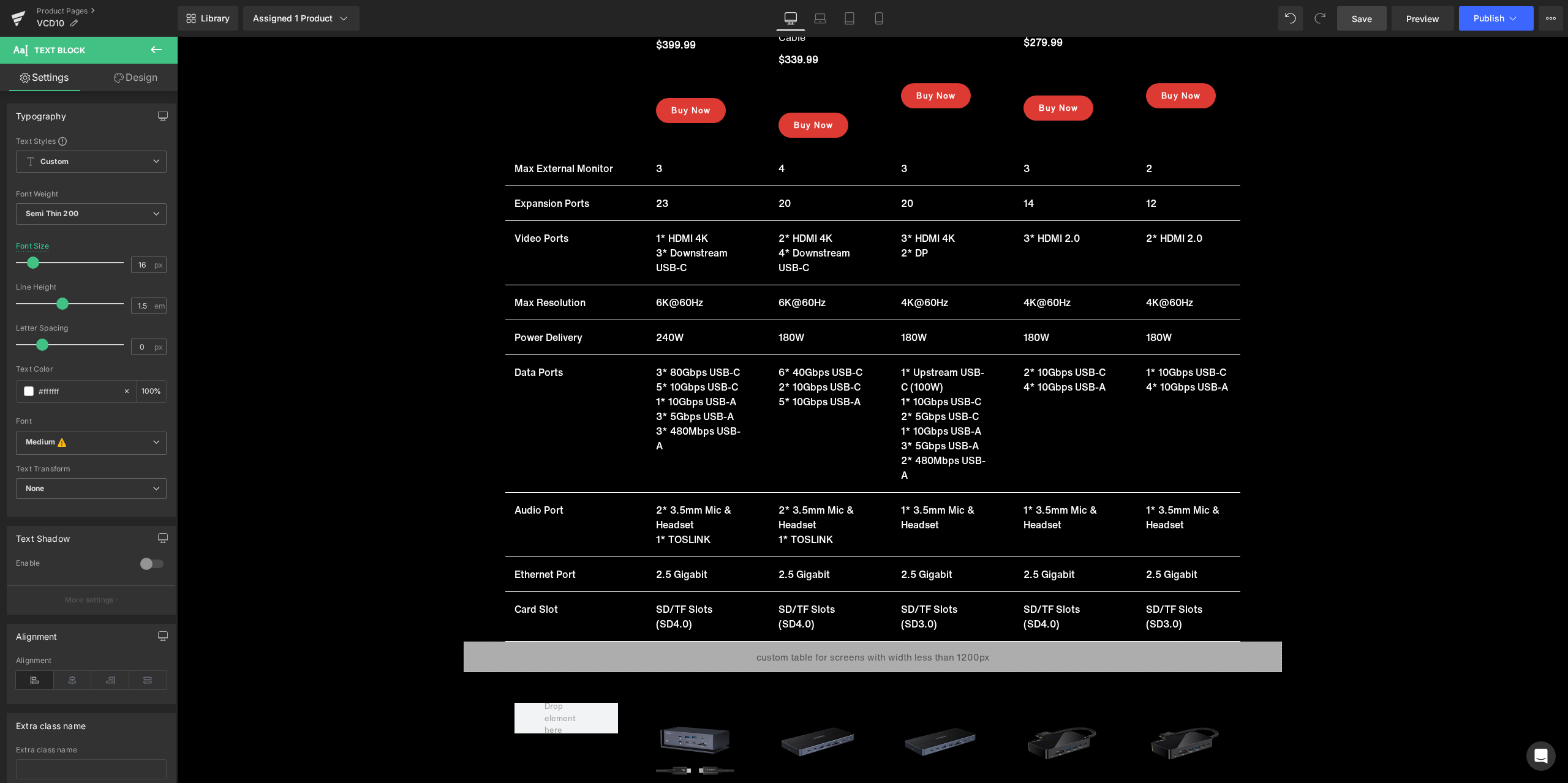
drag, startPoint x: 1354, startPoint y: 11, endPoint x: 1069, endPoint y: 315, distance: 416.7
click at [1354, 11] on link "Save" at bounding box center [1362, 18] width 50 height 25
click at [56, 13] on link "Product Pages" at bounding box center [107, 11] width 141 height 10
